Goal: Communication & Community: Answer question/provide support

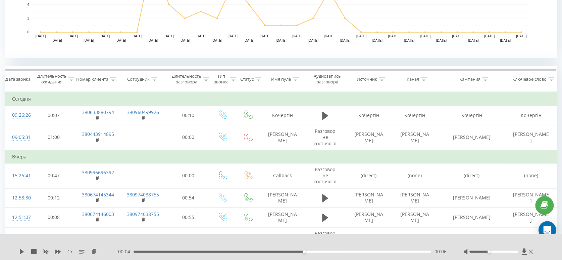
click at [551, 231] on icon "Open Intercom Messenger" at bounding box center [548, 229] width 8 height 9
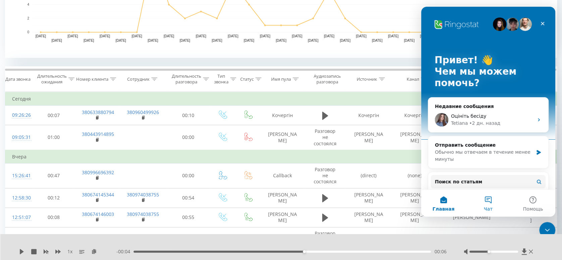
click at [494, 206] on button "Чат" at bounding box center [488, 202] width 45 height 27
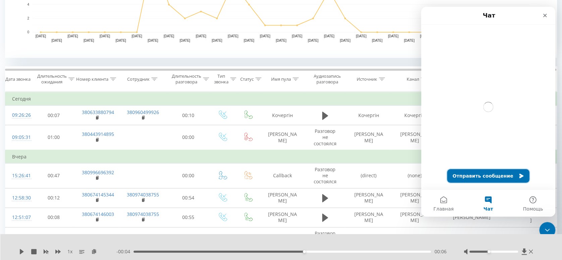
click at [501, 174] on button "Отправить сообщение" at bounding box center [489, 175] width 82 height 13
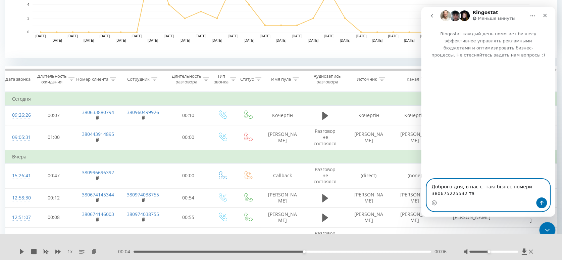
paste textarea "380676795466"
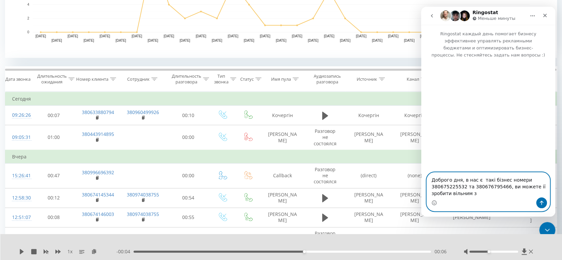
click at [529, 187] on textarea "Доброго дня, в нас є такі бізнес номери 380675225532 та 380676795466, ви можете…" at bounding box center [488, 184] width 123 height 25
click at [454, 193] on textarea "Доброго дня, в нас є такі бізнес номери 380675225532 та 380676795466, ви можете…" at bounding box center [488, 184] width 123 height 25
type textarea "Доброго дня, в нас є такі бізнес номери 380675225532 та 380676795466, ви можете…"
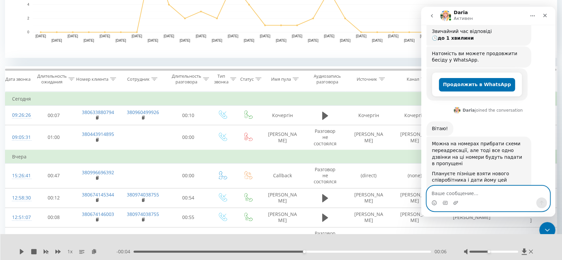
scroll to position [120, 0]
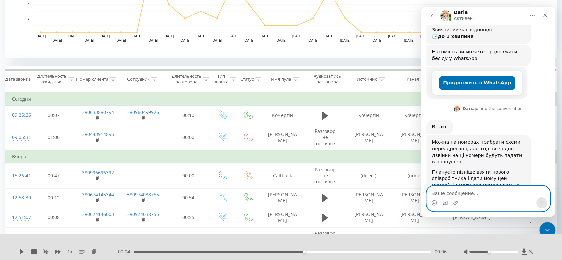
click at [483, 195] on textarea "Ваше сообщение..." at bounding box center [488, 191] width 123 height 11
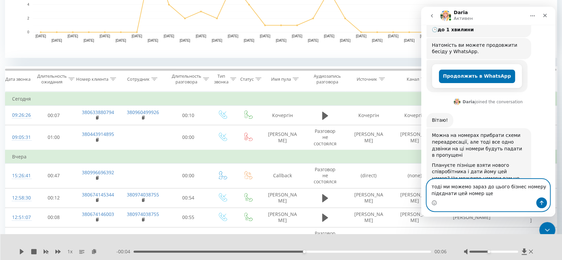
click at [501, 188] on textarea "тоді ми можемо зараз до цього бізнес номеру підєднати цей номер ще" at bounding box center [488, 188] width 123 height 18
click at [534, 186] on textarea "тоді ми можемо зараз до цього бізнес номеру підєднати цей номер ще" at bounding box center [488, 188] width 123 height 18
paste textarea "380675225532"
click at [520, 193] on textarea "тоді ми можемо зараз до цього бізнес номеру 380675225532 підєднати цей номер ще" at bounding box center [488, 188] width 123 height 18
paste textarea "097 800 17 57"
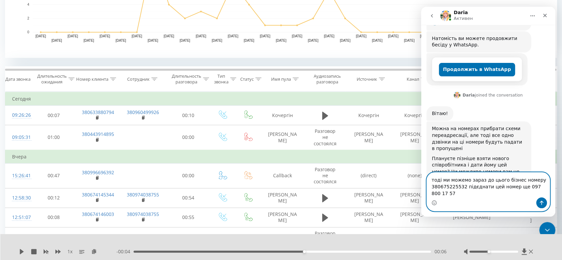
scroll to position [0, 0]
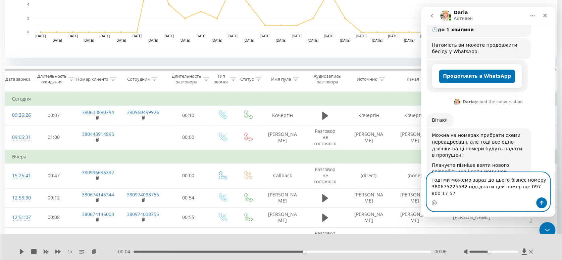
type textarea "тоді ми можемо зараз до цього бізнес номеру 380675225532 підєднати цей номер ще…"
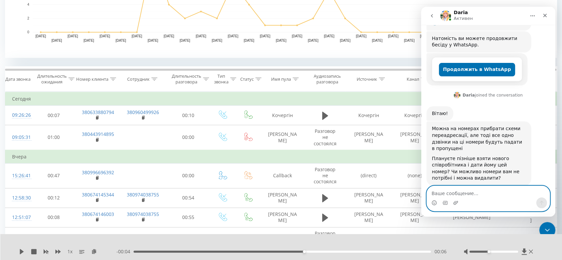
scroll to position [153, 0]
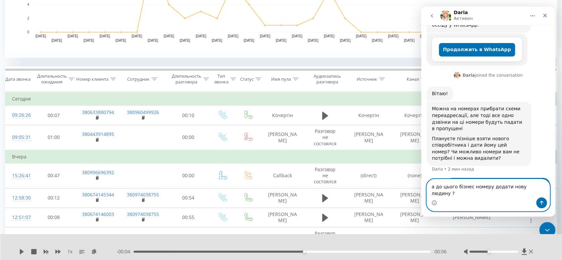
click at [488, 191] on textarea "а до цього бізнес номеру додати нову людину ?" at bounding box center [488, 188] width 123 height 18
paste textarea "380676795466"
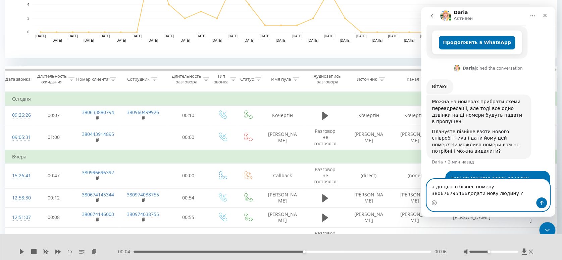
type textarea "а до цього бізнес номеру 380676795466 додати нову людину ?"
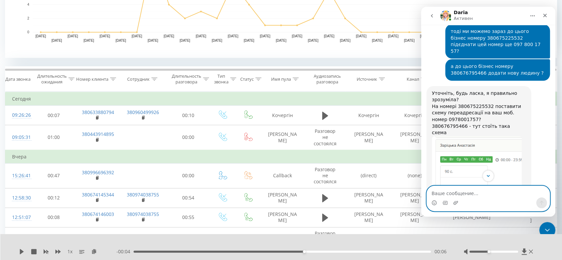
scroll to position [308, 0]
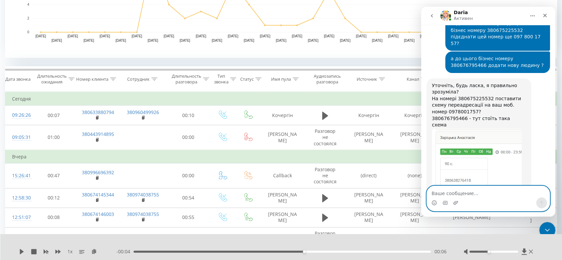
click at [458, 190] on textarea "Ваше сообщение..." at bounding box center [488, 191] width 123 height 11
type textarea "по першому все вірно"
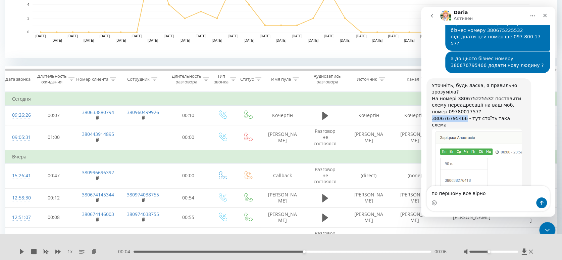
drag, startPoint x: 432, startPoint y: 84, endPoint x: 463, endPoint y: 85, distance: 30.9
click at [463, 115] on div "380676795466 - тут стоїть така схема" at bounding box center [479, 121] width 94 height 13
copy div "380676795466"
click at [484, 198] on div "Мессенджер Intercom" at bounding box center [488, 202] width 123 height 11
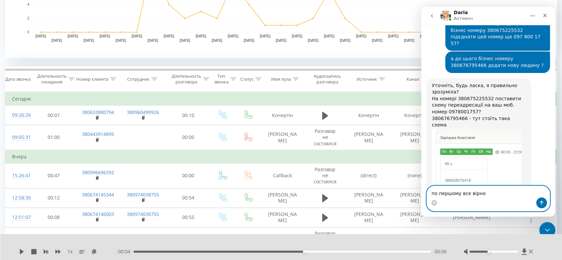
click at [486, 193] on textarea "по першому все вірно" at bounding box center [488, 191] width 123 height 11
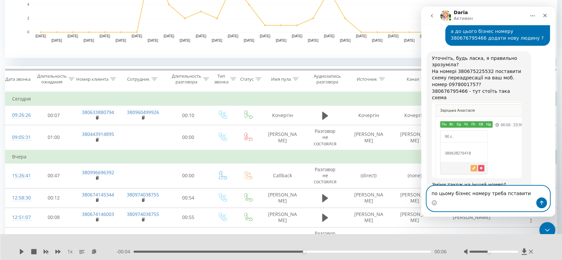
paste textarea "380676795466"
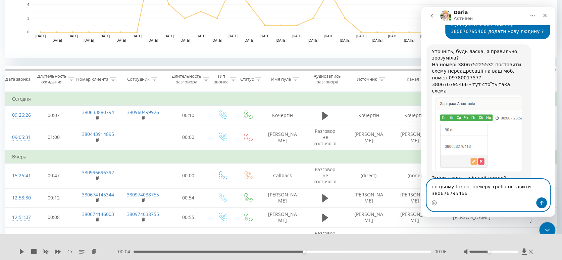
drag, startPoint x: 477, startPoint y: 193, endPoint x: 433, endPoint y: 194, distance: 44.3
click at [433, 194] on textarea "по цьому бізнес номеру треба пставити 380676795466" at bounding box center [488, 188] width 123 height 18
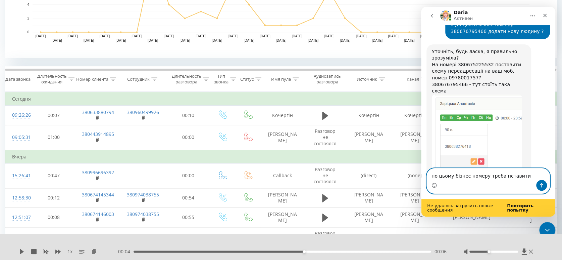
scroll to position [352, 0]
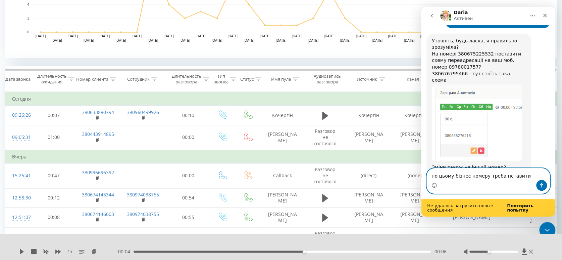
click at [485, 176] on textarea "по цьому бізнес номеру треба пставити" at bounding box center [488, 173] width 123 height 11
paste textarea "380676795466"
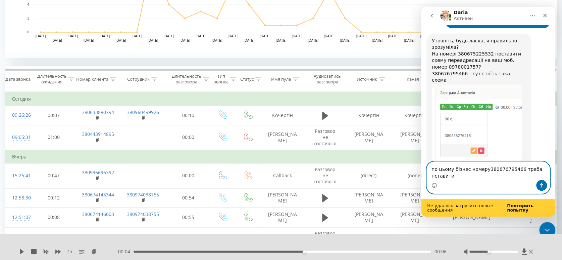
scroll to position [359, 0]
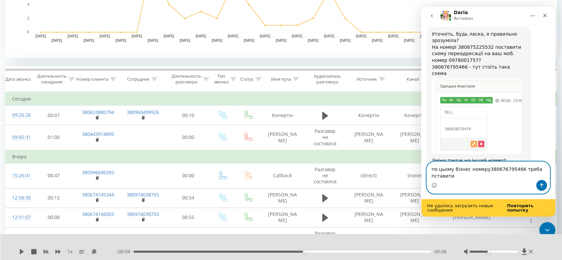
click at [484, 178] on textarea "по цьому бізнес номеру380676795466 треба пставити" at bounding box center [488, 171] width 123 height 18
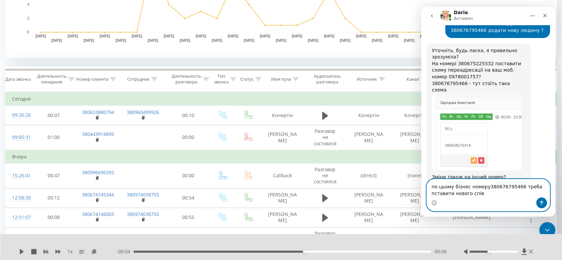
scroll to position [341, 0]
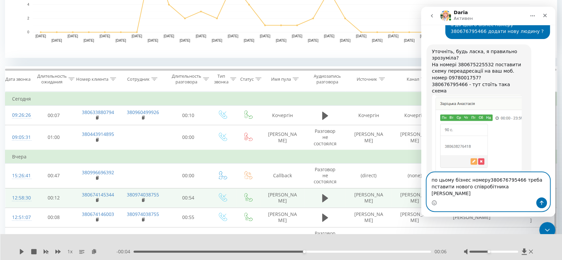
paste textarea "38 067 402 18 58"
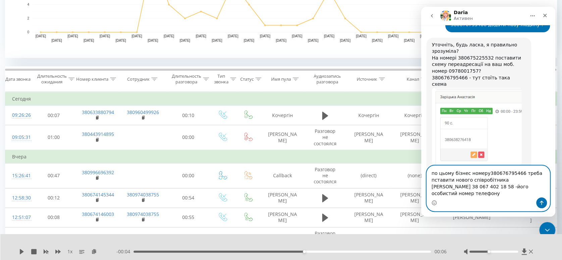
type textarea "по цьому бізнес номеру380676795466 треба пставити нового співробітника Рябцев О…"
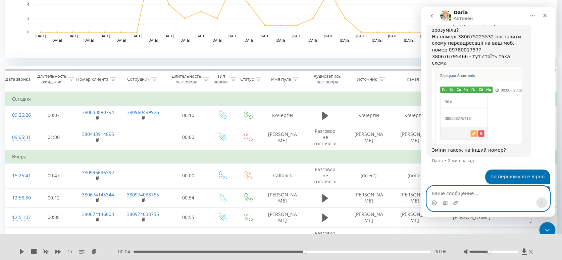
scroll to position [370, 0]
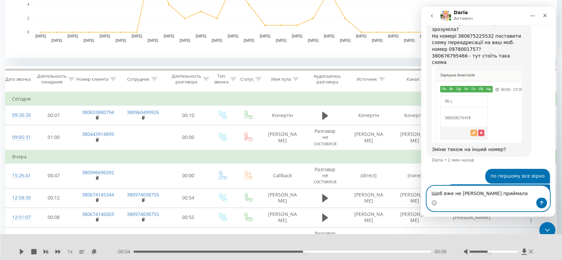
type textarea "Щоб вже не Анастасія приймала дзвінки"
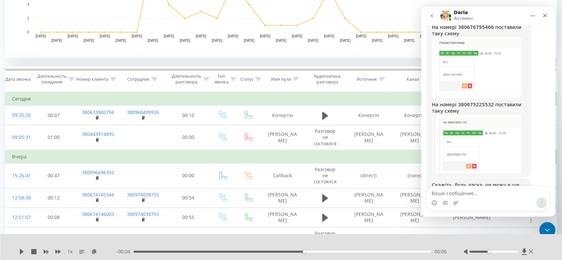
scroll to position [586, 0]
